Goal: Task Accomplishment & Management: Use online tool/utility

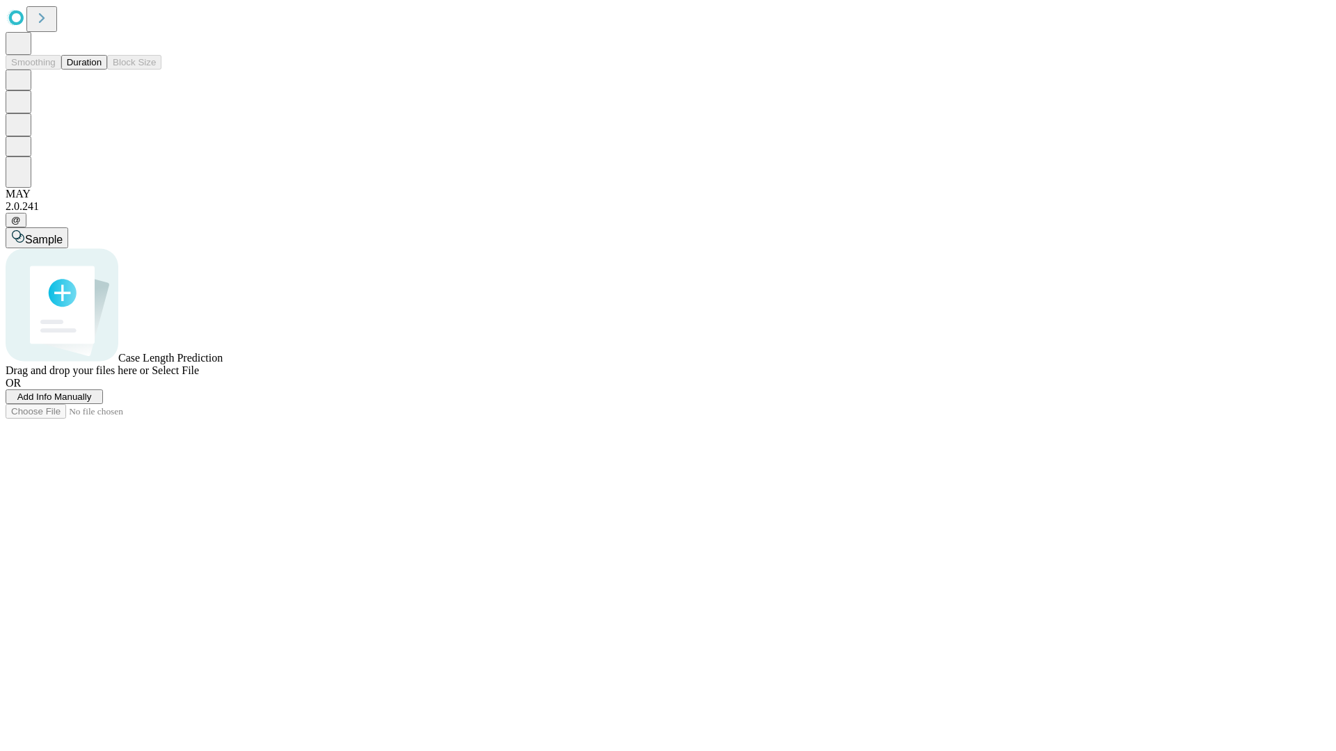
click at [102, 70] on button "Duration" at bounding box center [84, 62] width 46 height 15
click at [92, 402] on span "Add Info Manually" at bounding box center [54, 397] width 74 height 10
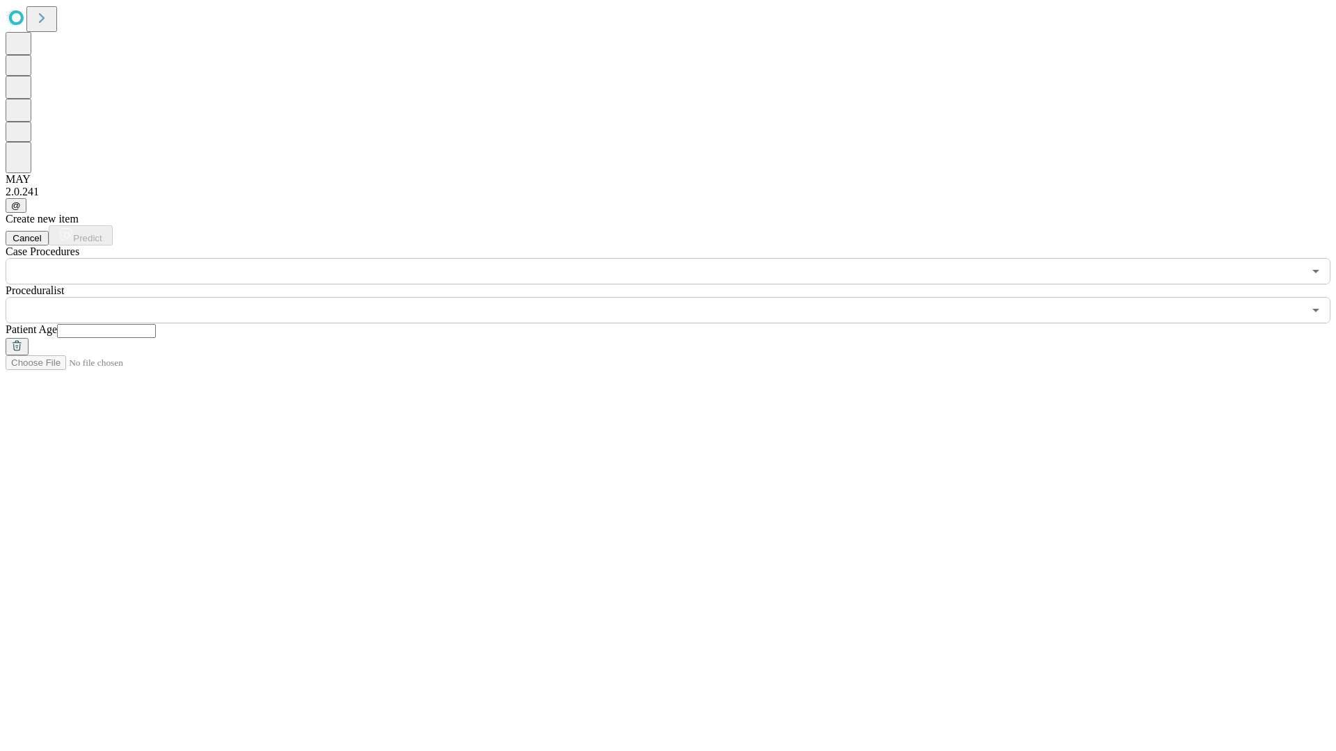
click at [156, 324] on input "text" at bounding box center [106, 331] width 99 height 14
type input "*"
click at [678, 297] on input "text" at bounding box center [654, 310] width 1297 height 26
